Goal: Information Seeking & Learning: Learn about a topic

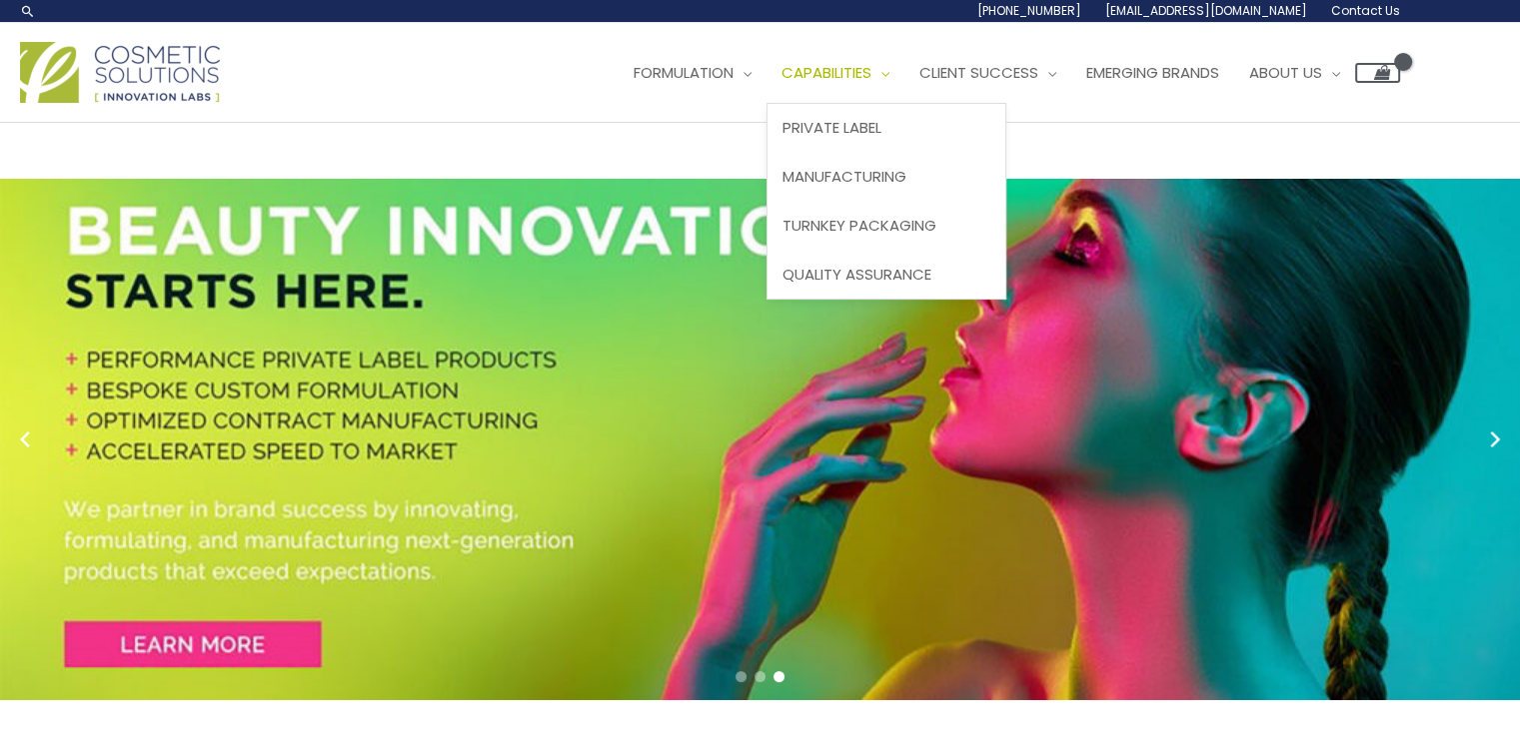
click at [766, 103] on link "Capabilities" at bounding box center [835, 73] width 138 height 60
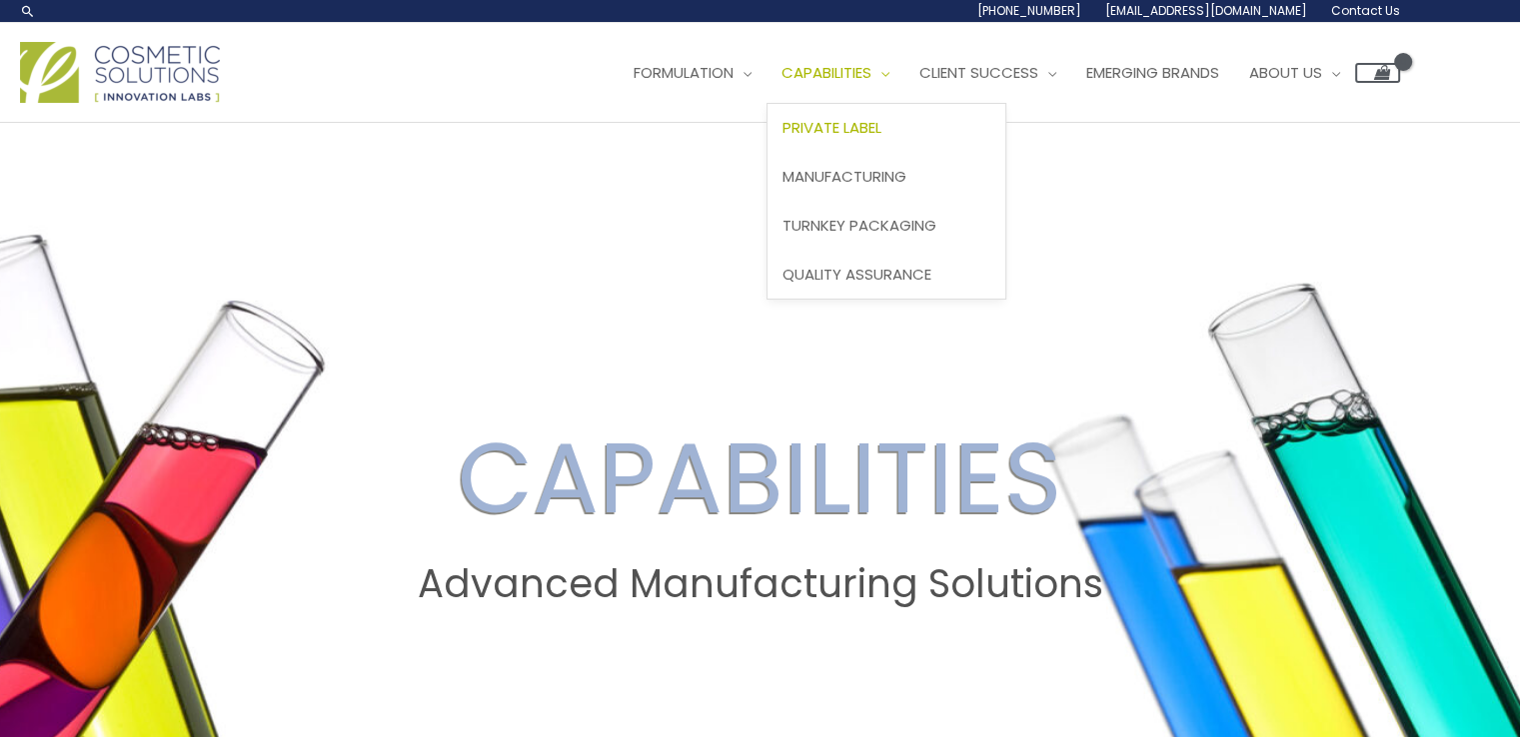
click at [782, 138] on span "Private Label" at bounding box center [831, 127] width 99 height 21
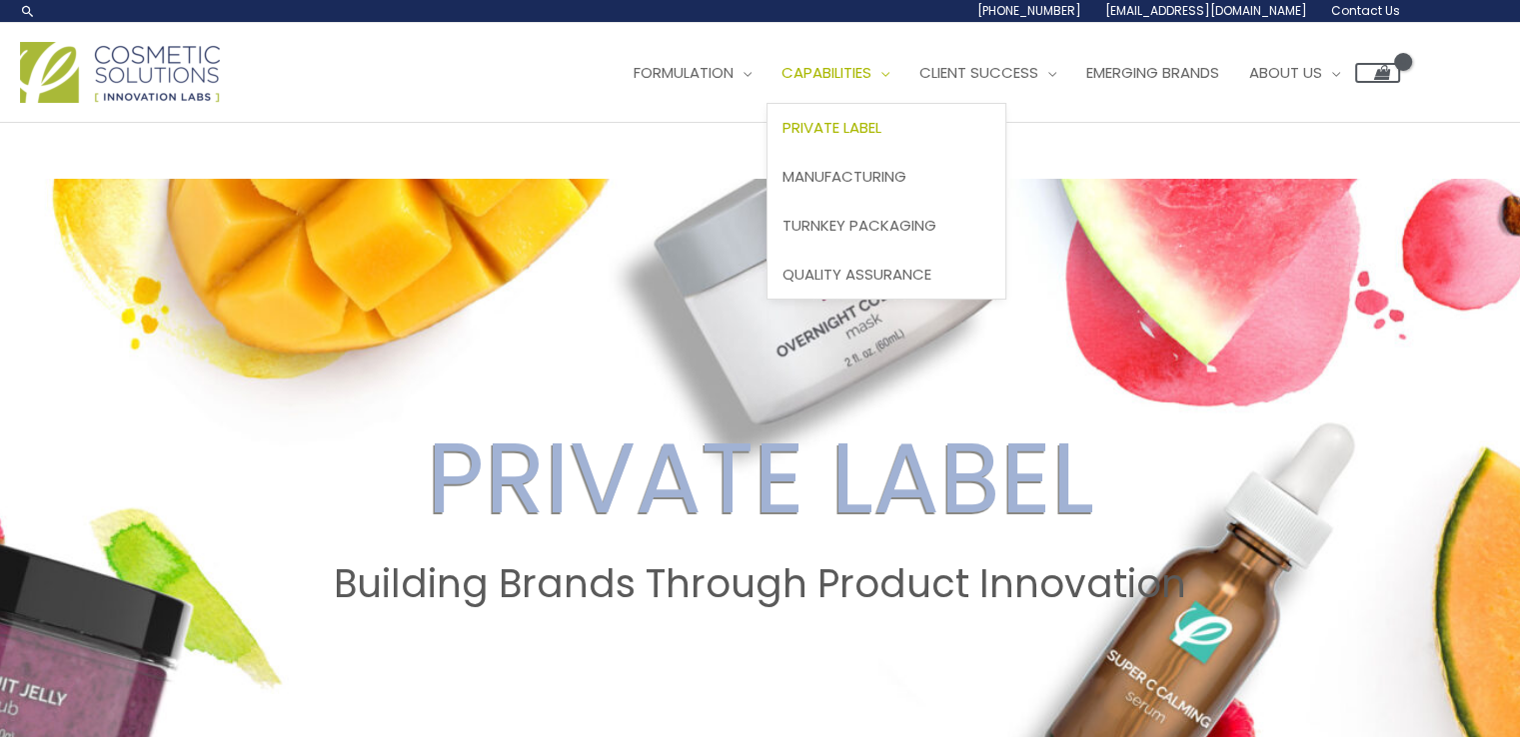
click at [782, 138] on span "Private Label" at bounding box center [831, 127] width 99 height 21
click at [782, 187] on span "Manufacturing" at bounding box center [844, 176] width 124 height 21
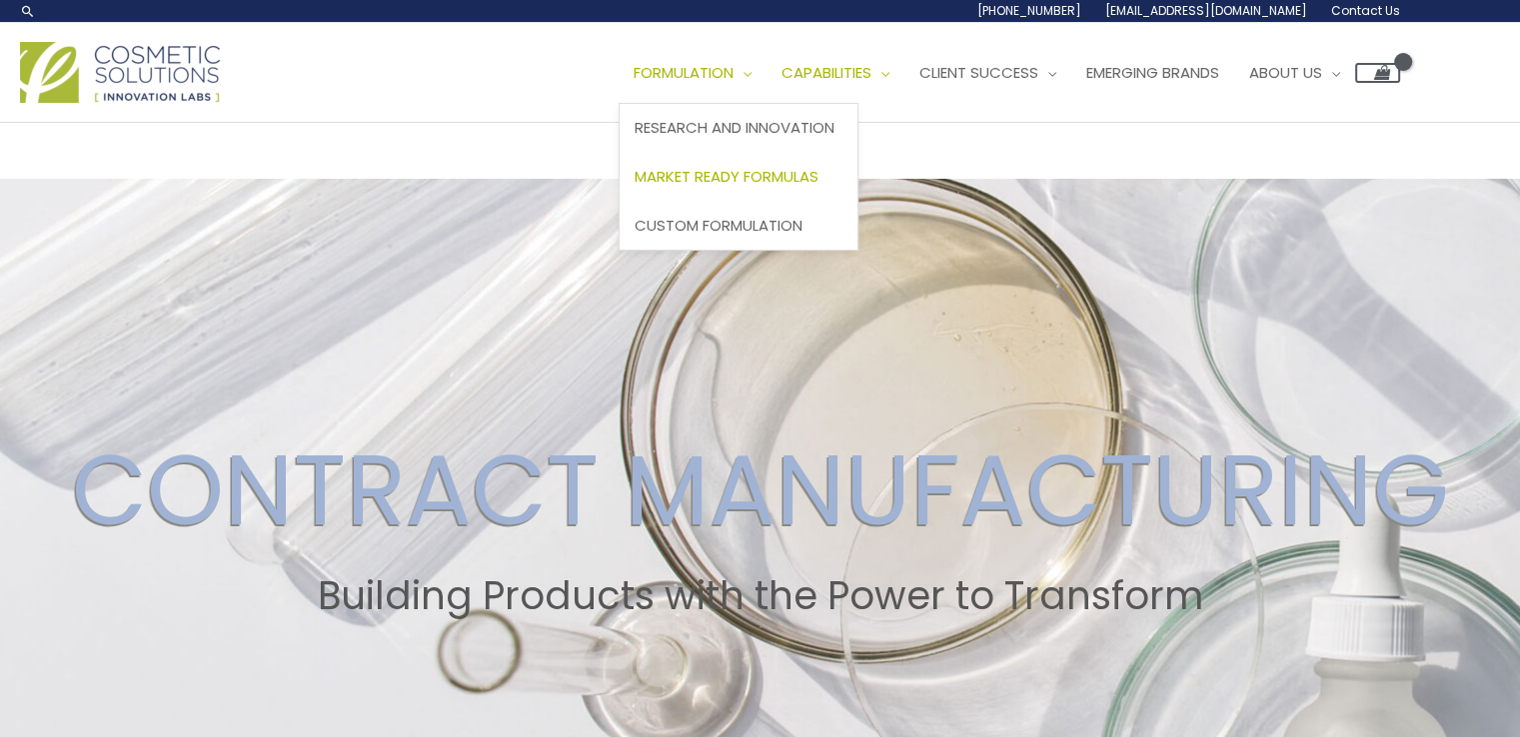
click at [634, 187] on span "Market Ready Formulas" at bounding box center [726, 176] width 184 height 21
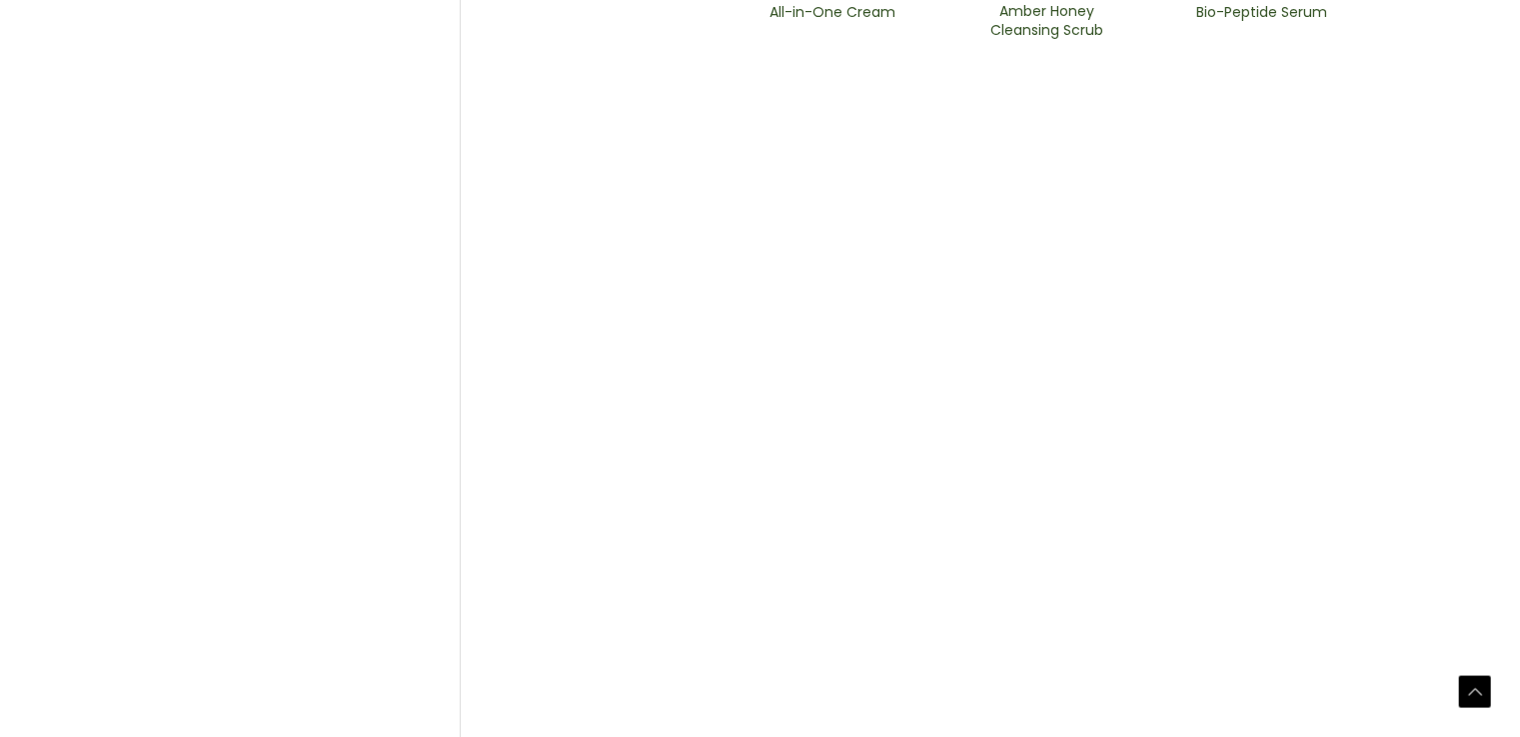
scroll to position [1299, 0]
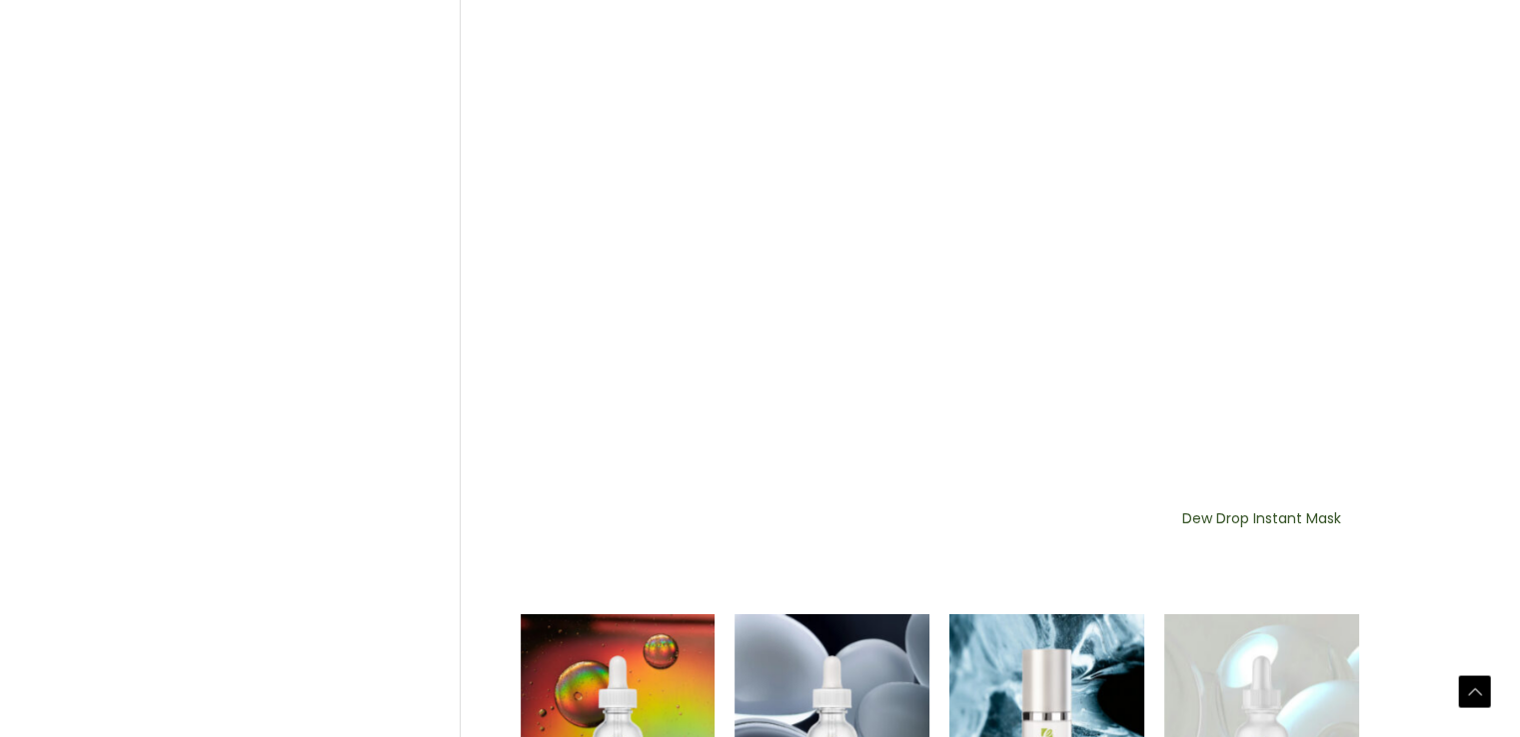
scroll to position [1383, 0]
